Goal: Information Seeking & Learning: Learn about a topic

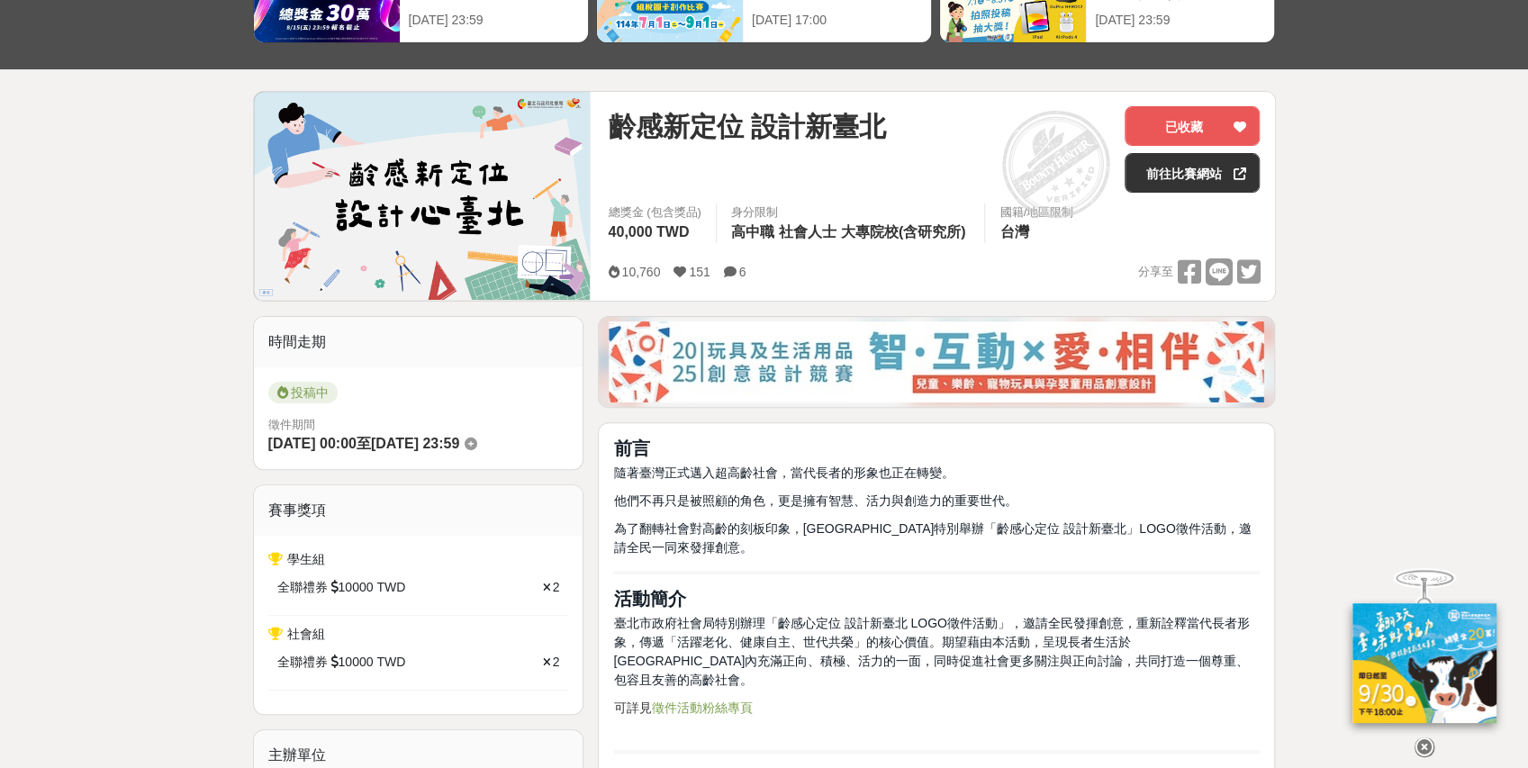
scroll to position [360, 0]
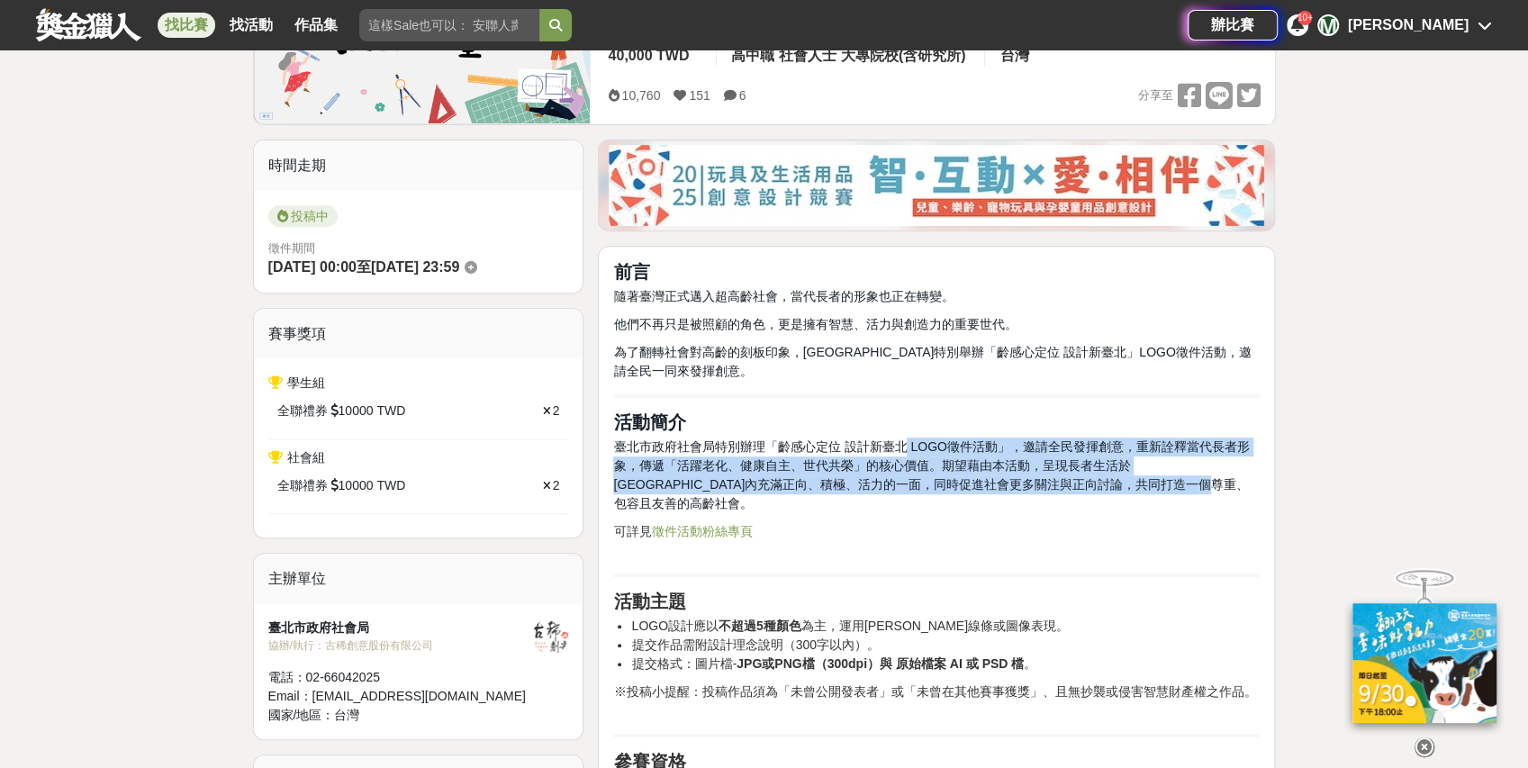
drag, startPoint x: 902, startPoint y: 441, endPoint x: 1195, endPoint y: 479, distance: 295.0
click at [1195, 479] on p "臺北市政府社會局特別辦理「齡感心定位 設計新臺北 LOGO徵件活動」，邀請全民發揮創意，重新詮釋當代長者形象，傳遞「活躍老化、健康自主、世代共榮」的核心價值。…" at bounding box center [936, 476] width 646 height 76
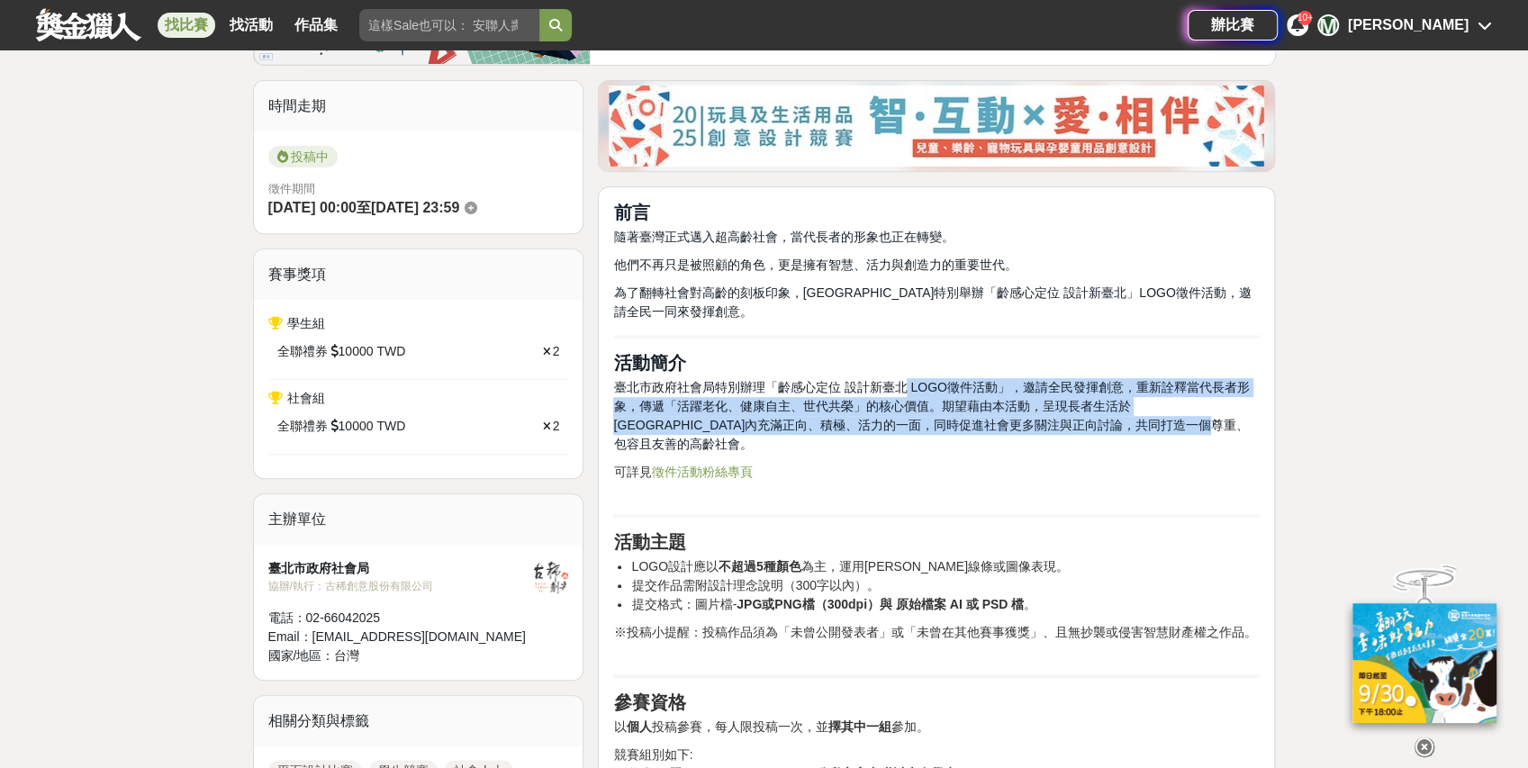
scroll to position [420, 0]
click at [684, 465] on link "徵件活動粉絲專頁" at bounding box center [701, 472] width 101 height 14
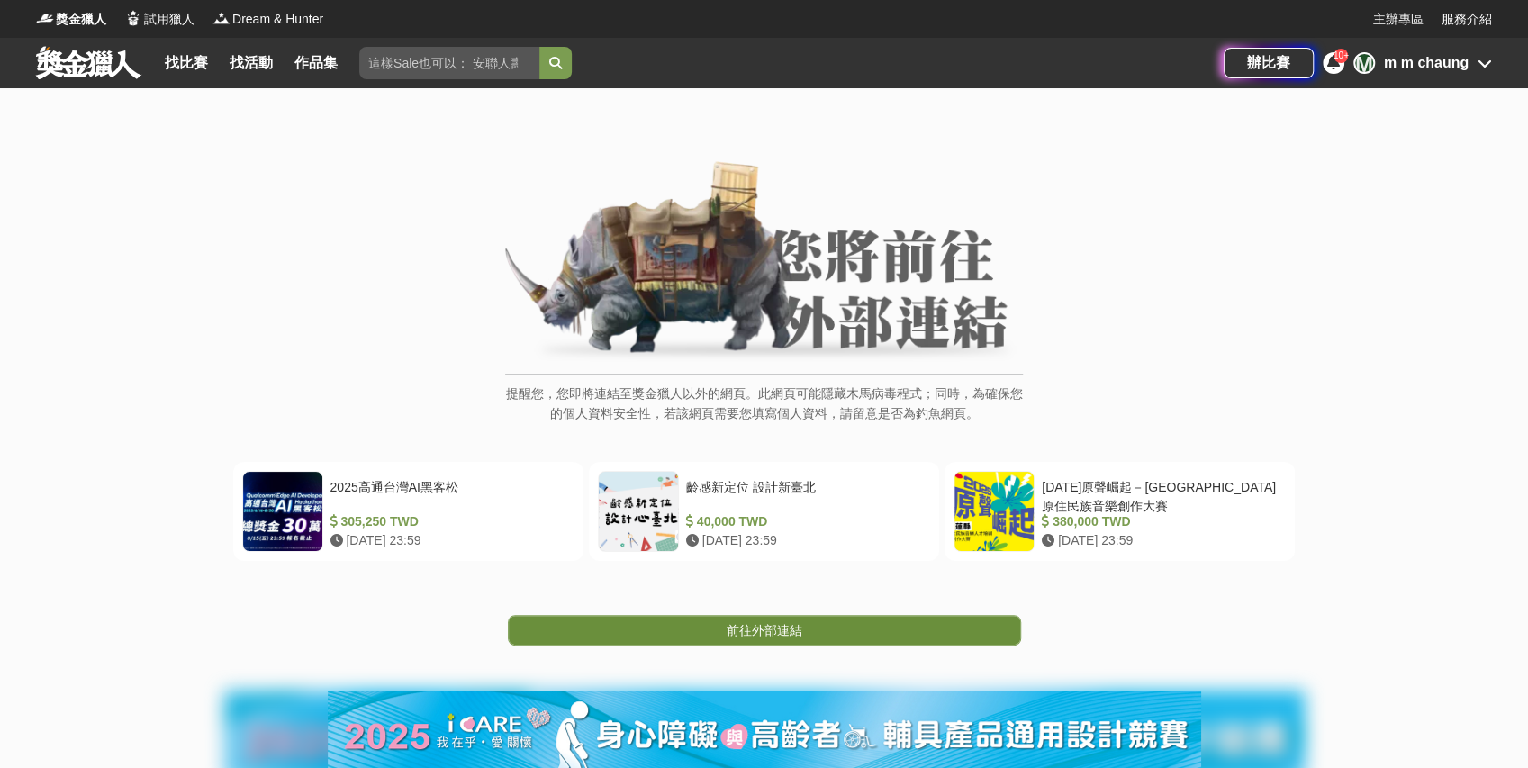
click at [769, 616] on link "前往外部連結" at bounding box center [764, 630] width 513 height 31
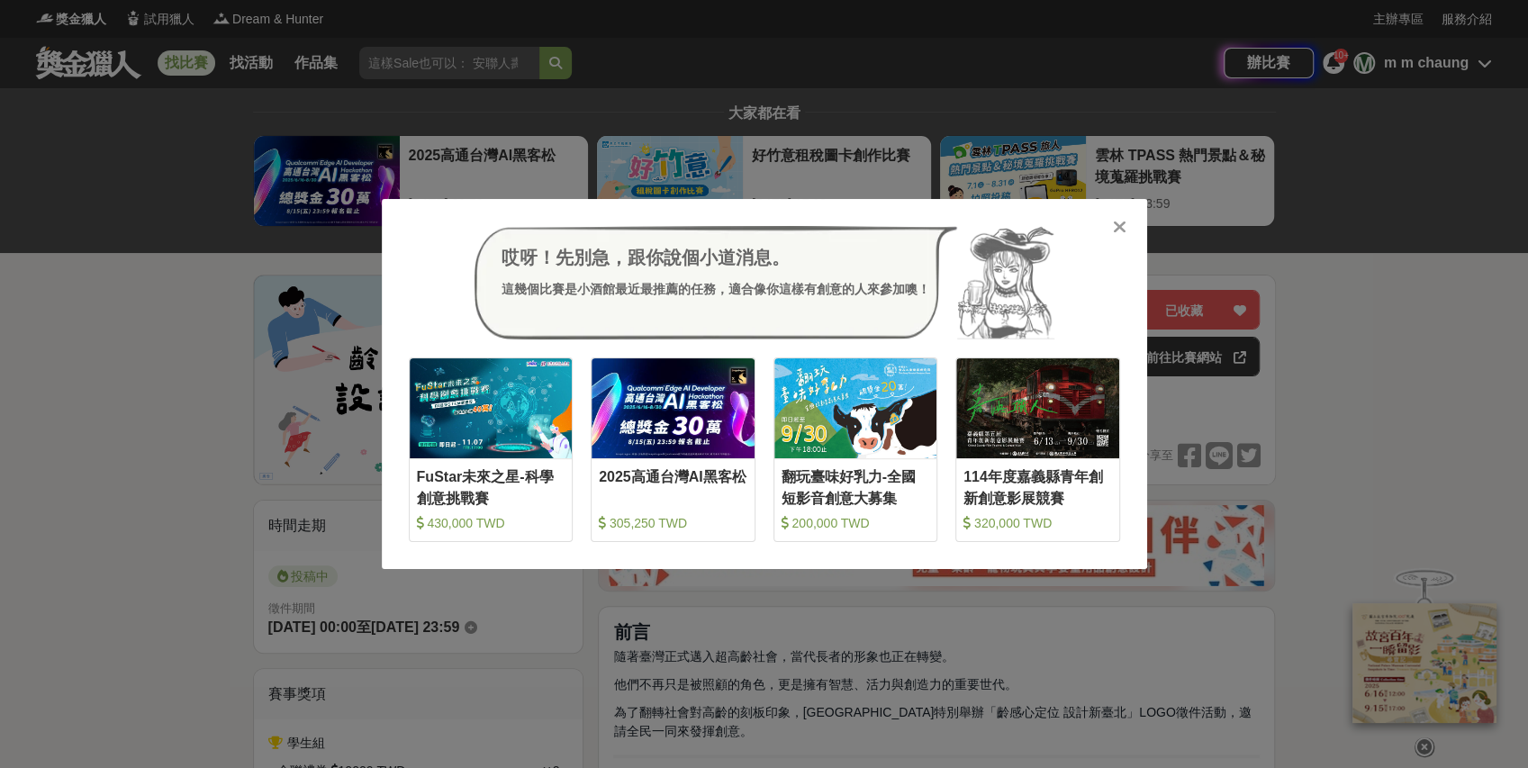
click at [1120, 229] on icon at bounding box center [1120, 227] width 14 height 18
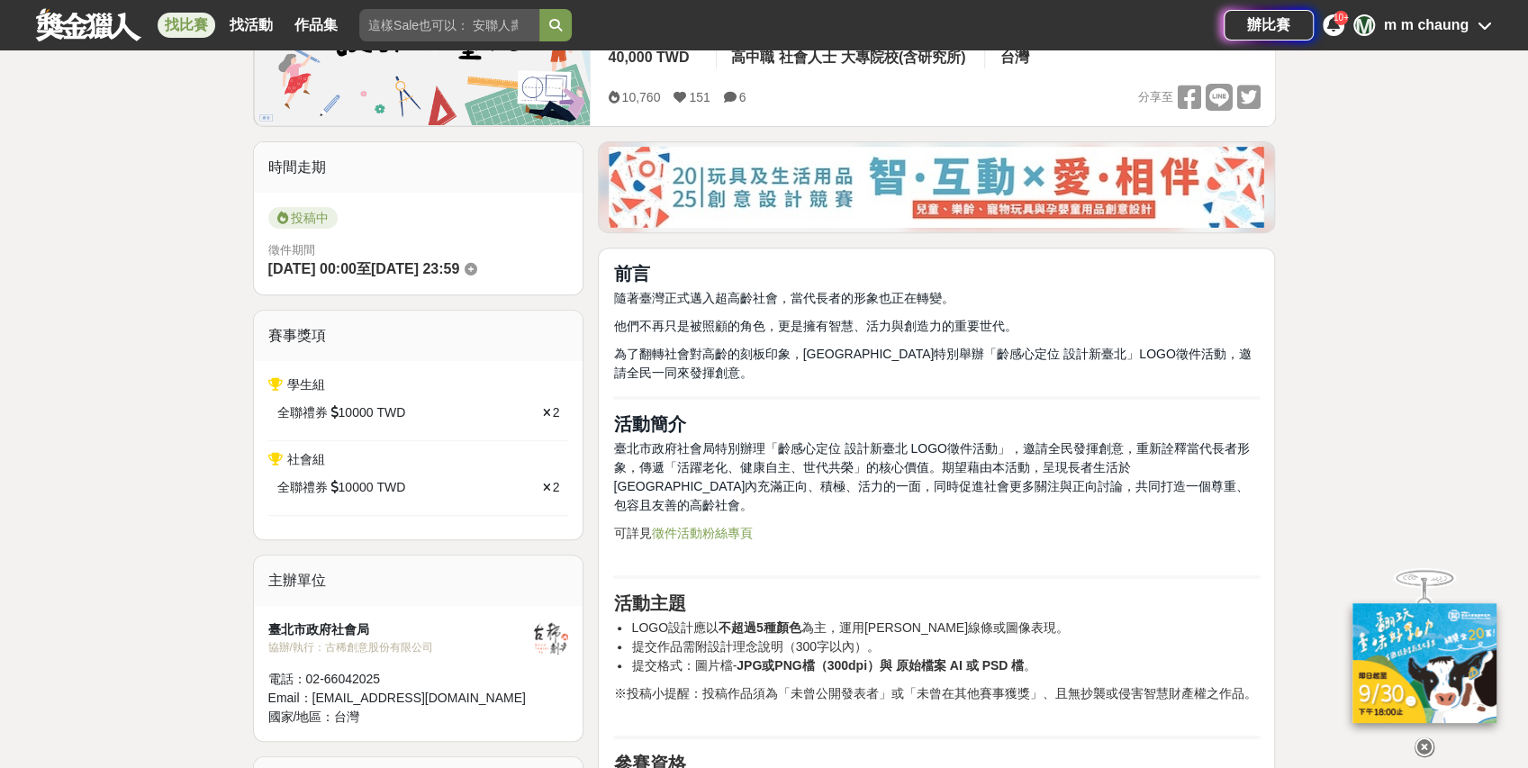
scroll to position [360, 0]
